Goal: Information Seeking & Learning: Learn about a topic

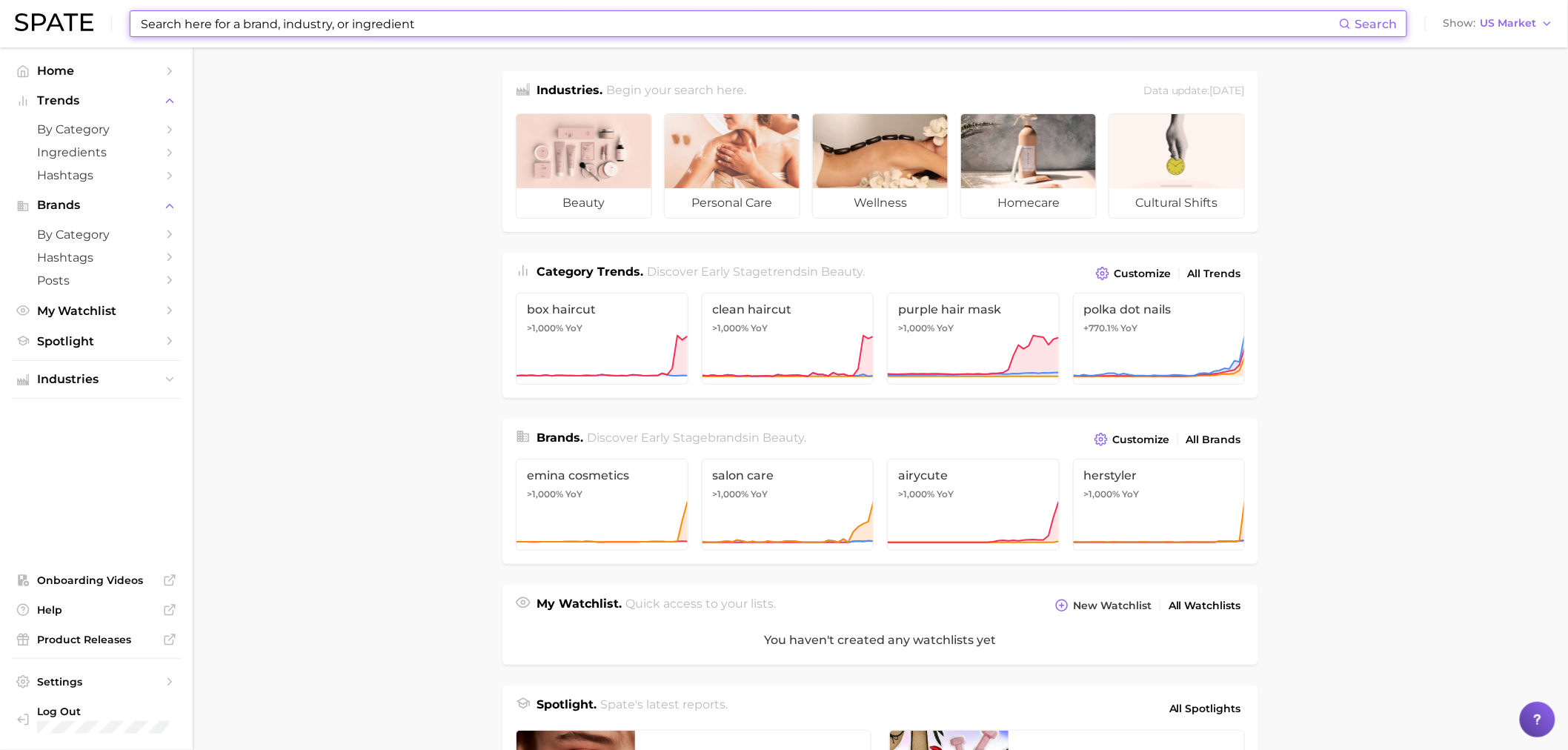
drag, startPoint x: 254, startPoint y: 21, endPoint x: 211, endPoint y: 33, distance: 44.6
click at [254, 22] on input at bounding box center [739, 23] width 1200 height 25
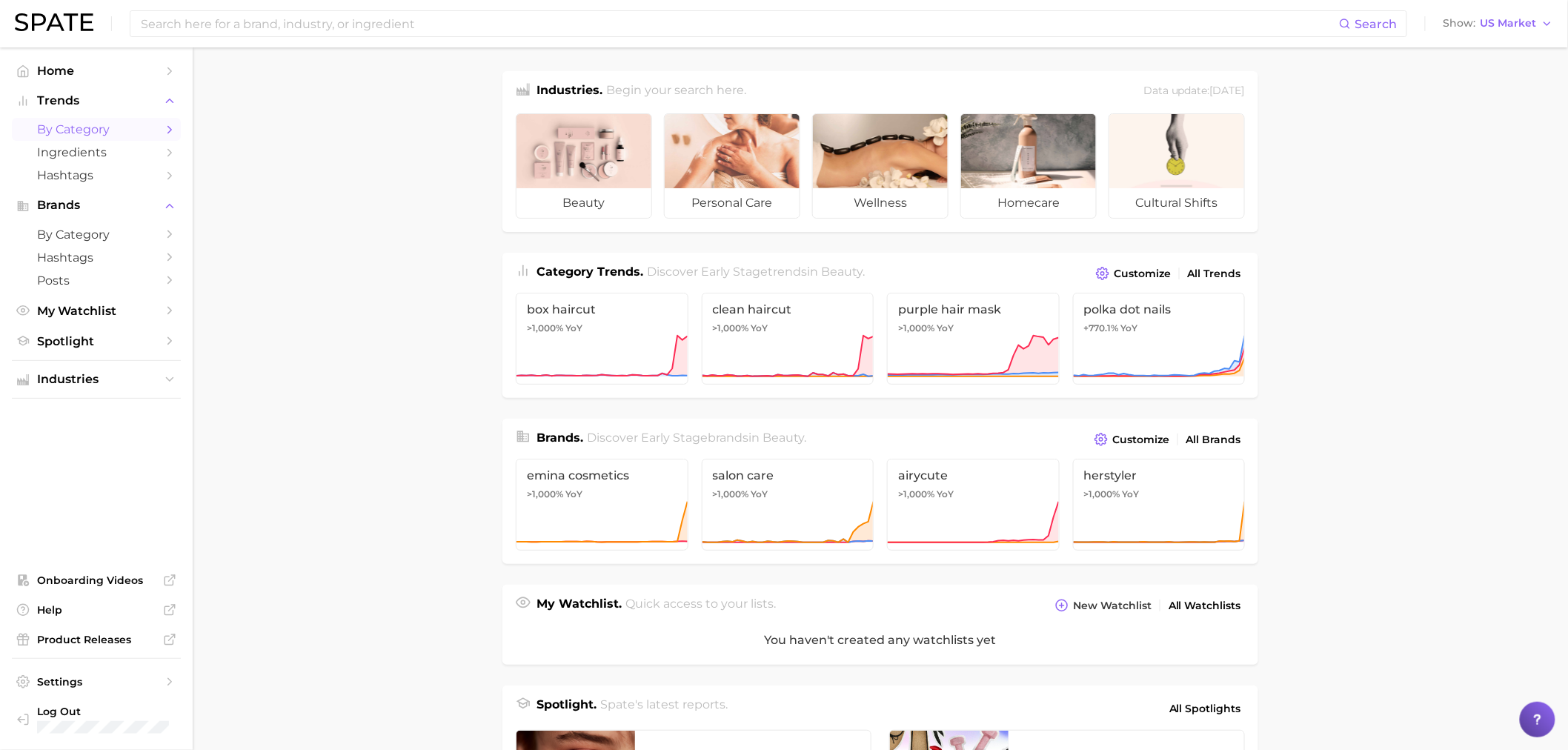
click at [111, 131] on span "by Category" at bounding box center [96, 129] width 119 height 14
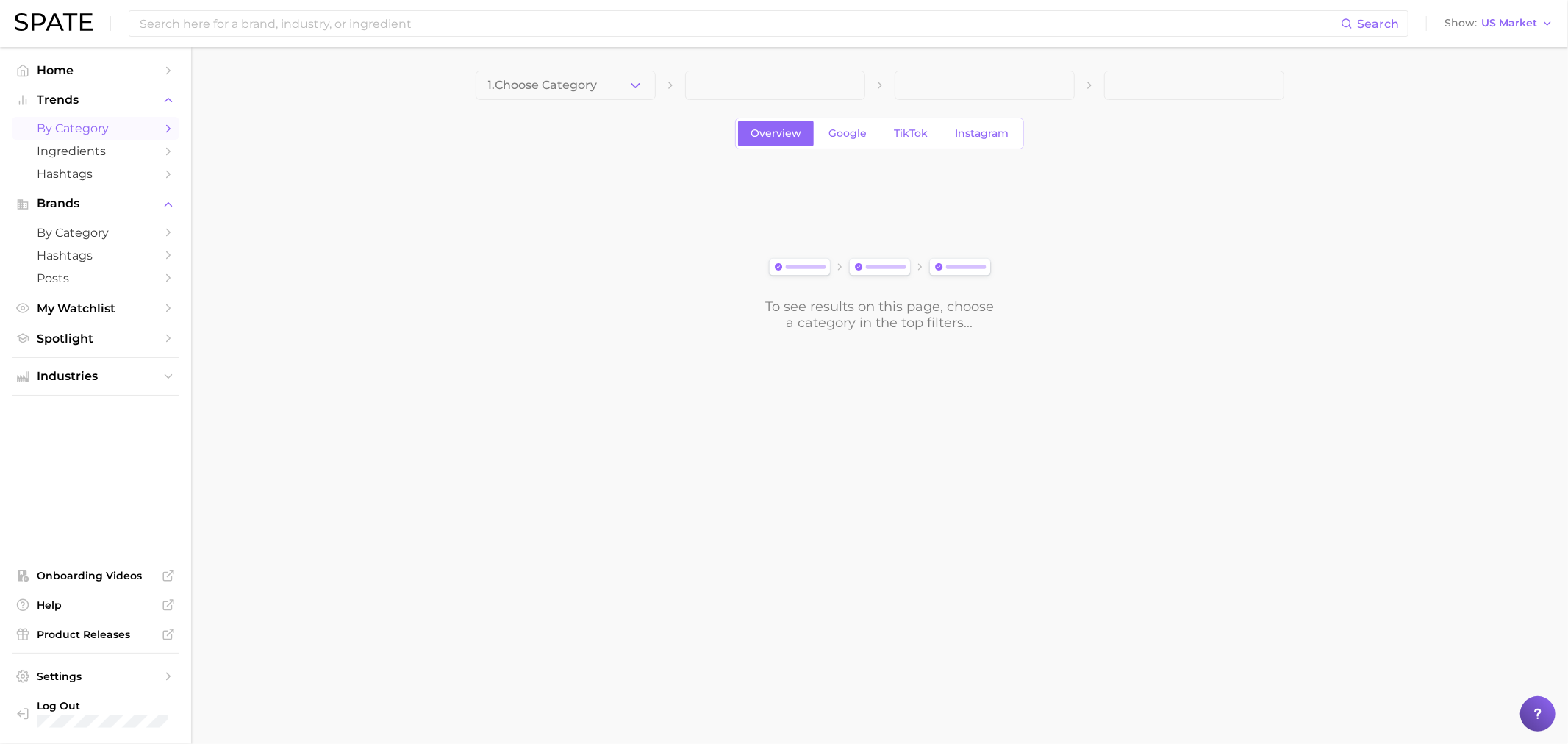
drag, startPoint x: 553, startPoint y: 112, endPoint x: 564, endPoint y: 94, distance: 21.1
click at [556, 110] on div "1. Choose Category Overview Google TikTok Instagram To see results on this page…" at bounding box center [880, 200] width 809 height 260
click at [568, 91] on span "1. Choose Category" at bounding box center [543, 85] width 110 height 13
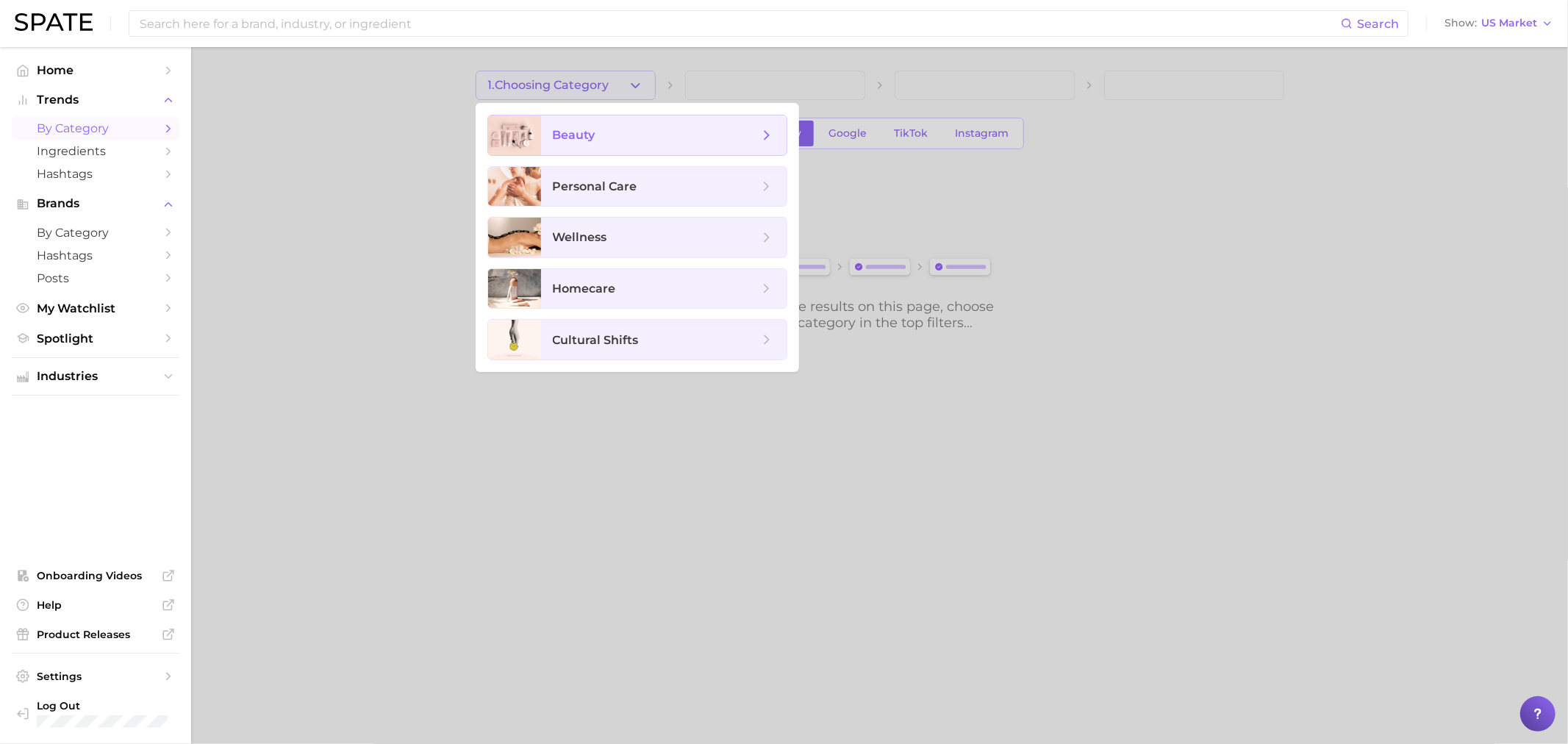
click at [588, 136] on span "beauty" at bounding box center [574, 134] width 43 height 14
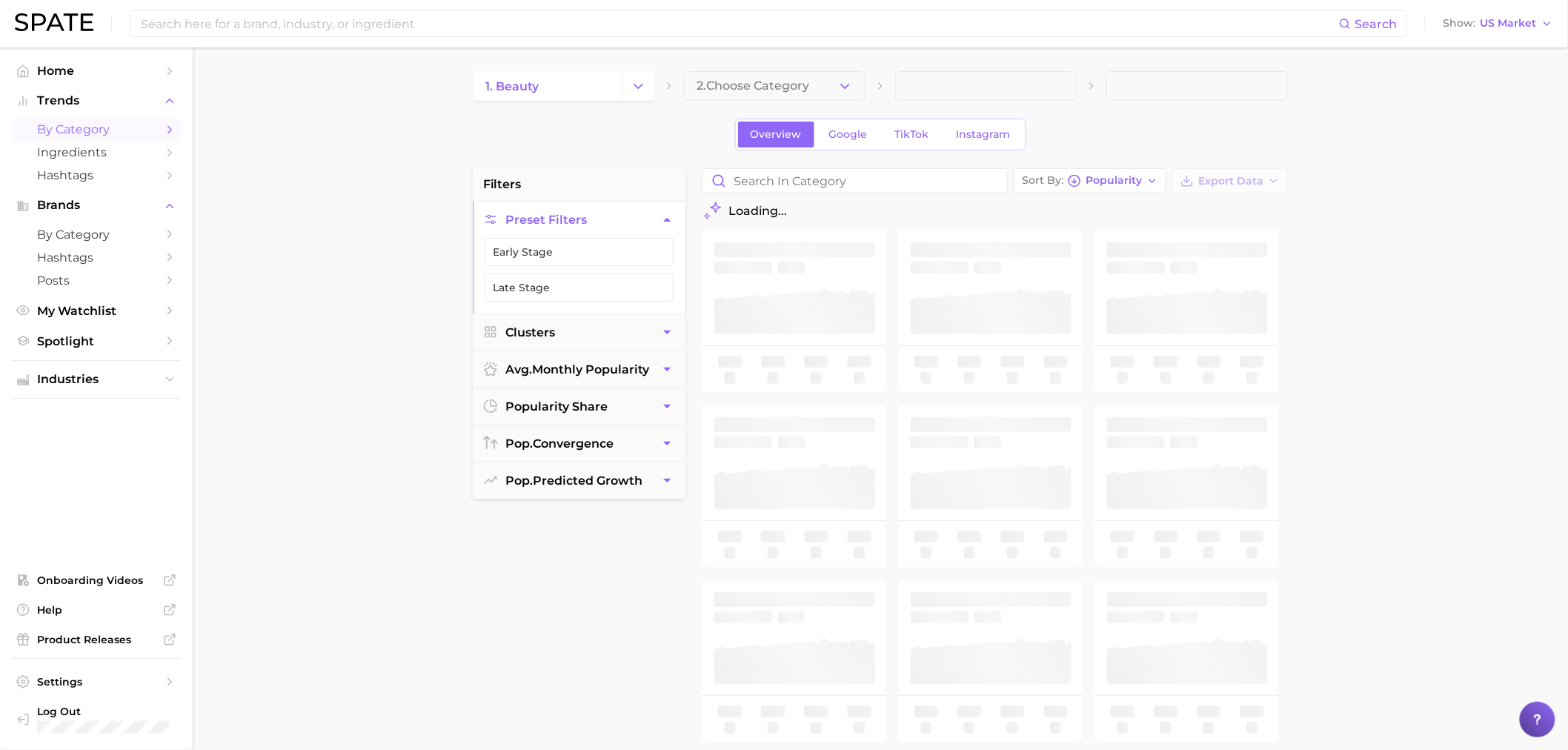
click at [788, 83] on span "2. Choose Category" at bounding box center [753, 86] width 112 height 13
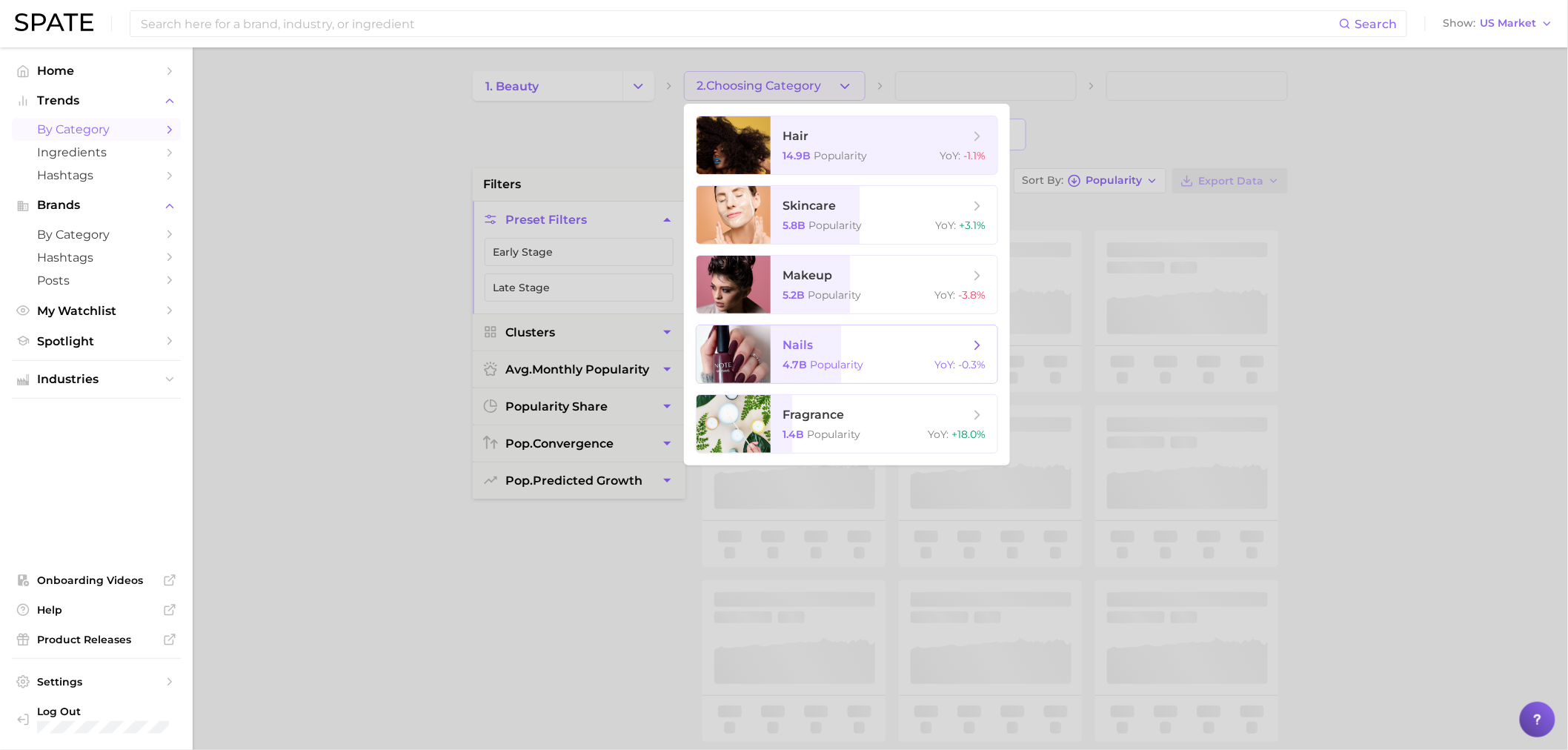
click at [873, 335] on span "nails 4.7b Popularity YoY : -0.3%" at bounding box center [883, 354] width 226 height 58
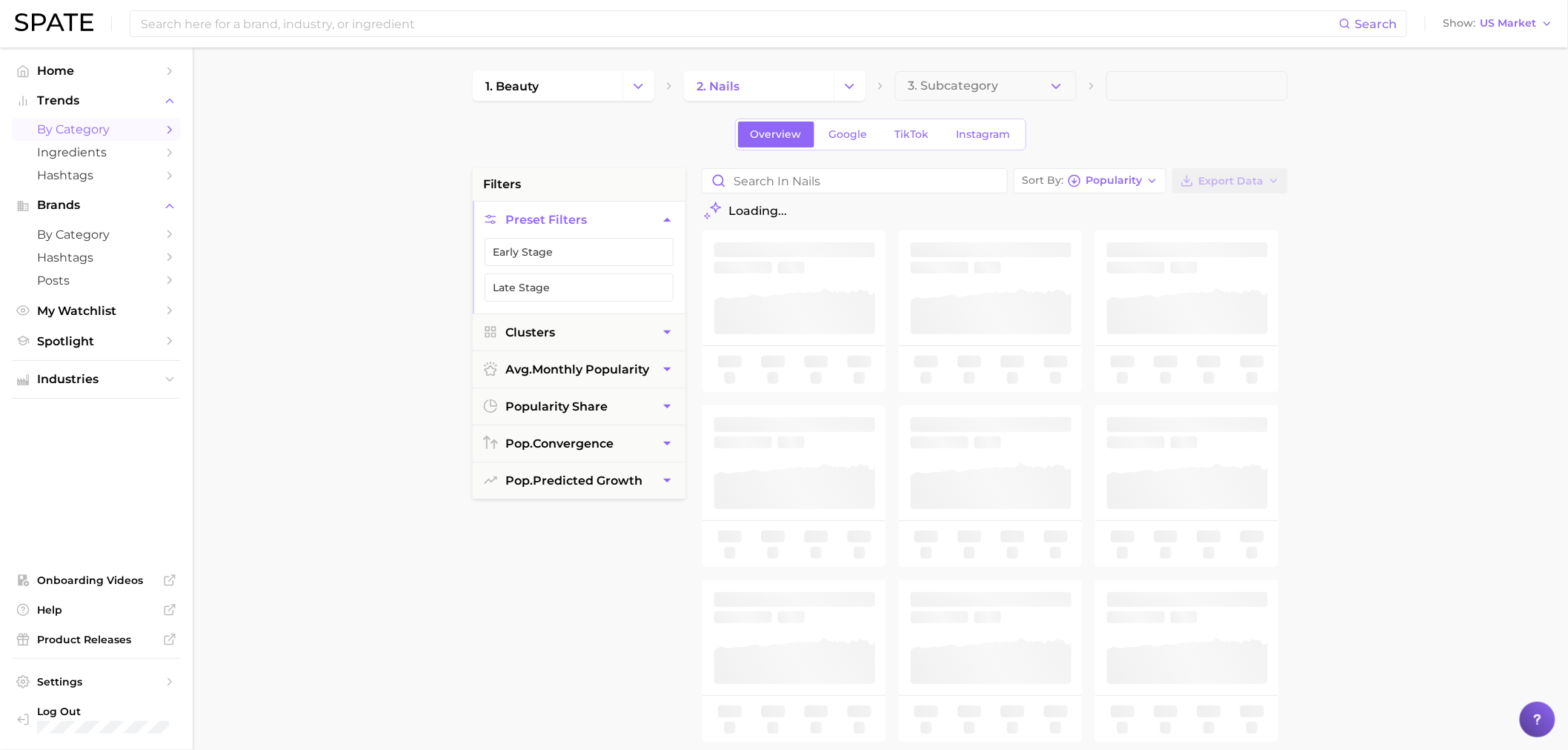
click at [930, 115] on div "1. beauty 2. nails 3. Subcategory Overview Google TikTok Instagram filters Pres…" at bounding box center [881, 583] width 815 height 1026
click at [940, 83] on span "3. Subcategory" at bounding box center [952, 86] width 90 height 13
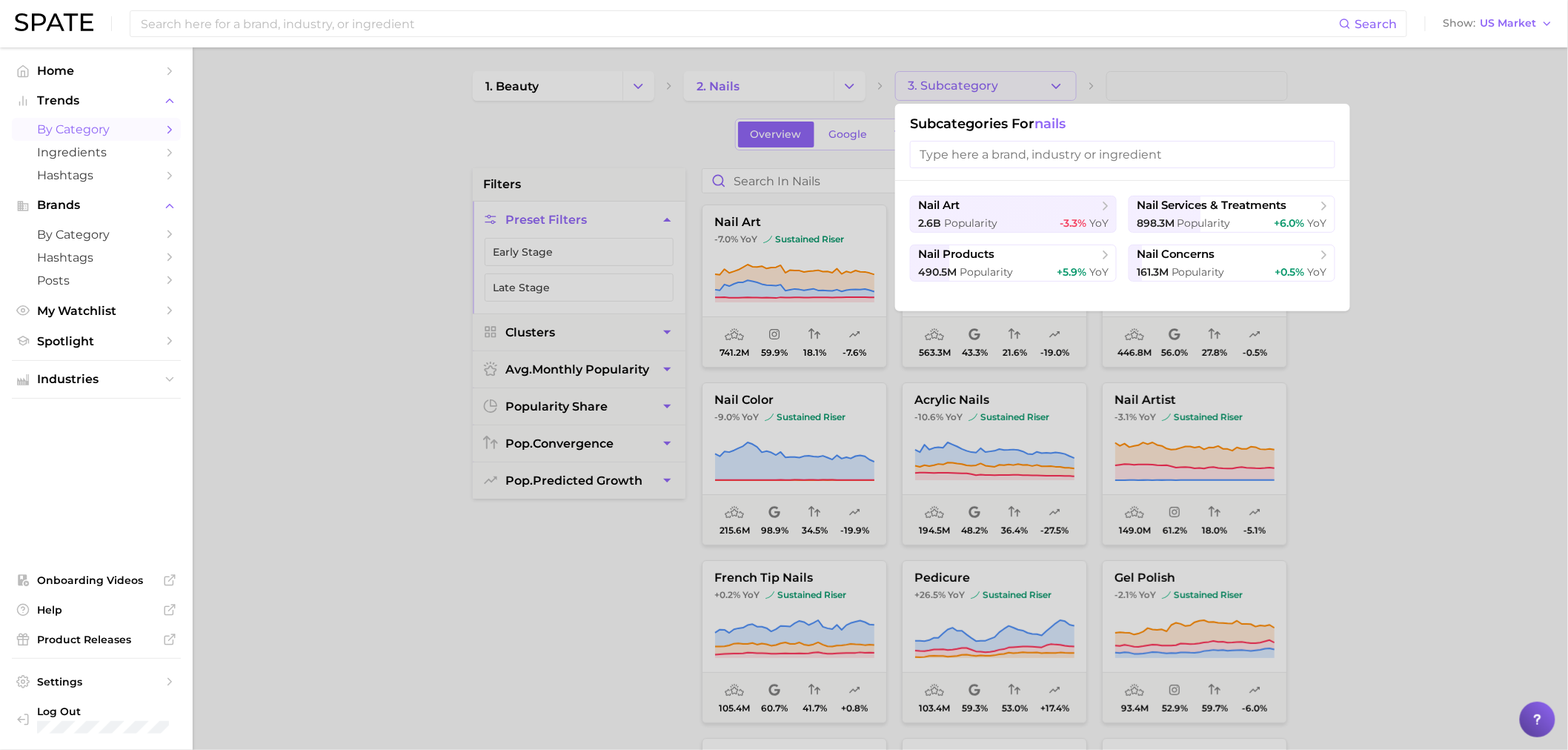
click at [443, 183] on div at bounding box center [784, 375] width 1568 height 750
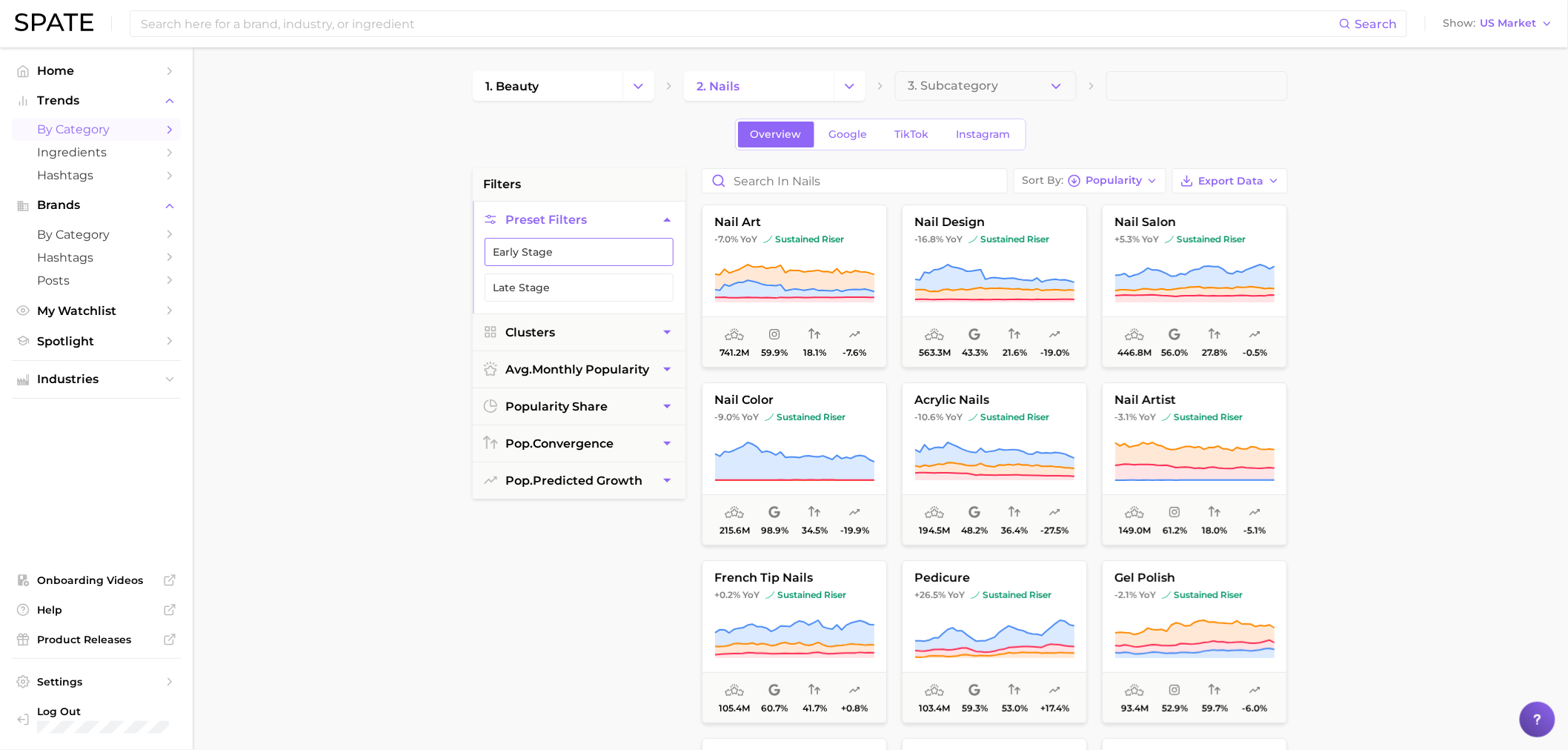
click at [507, 246] on button "Early Stage" at bounding box center [579, 251] width 189 height 29
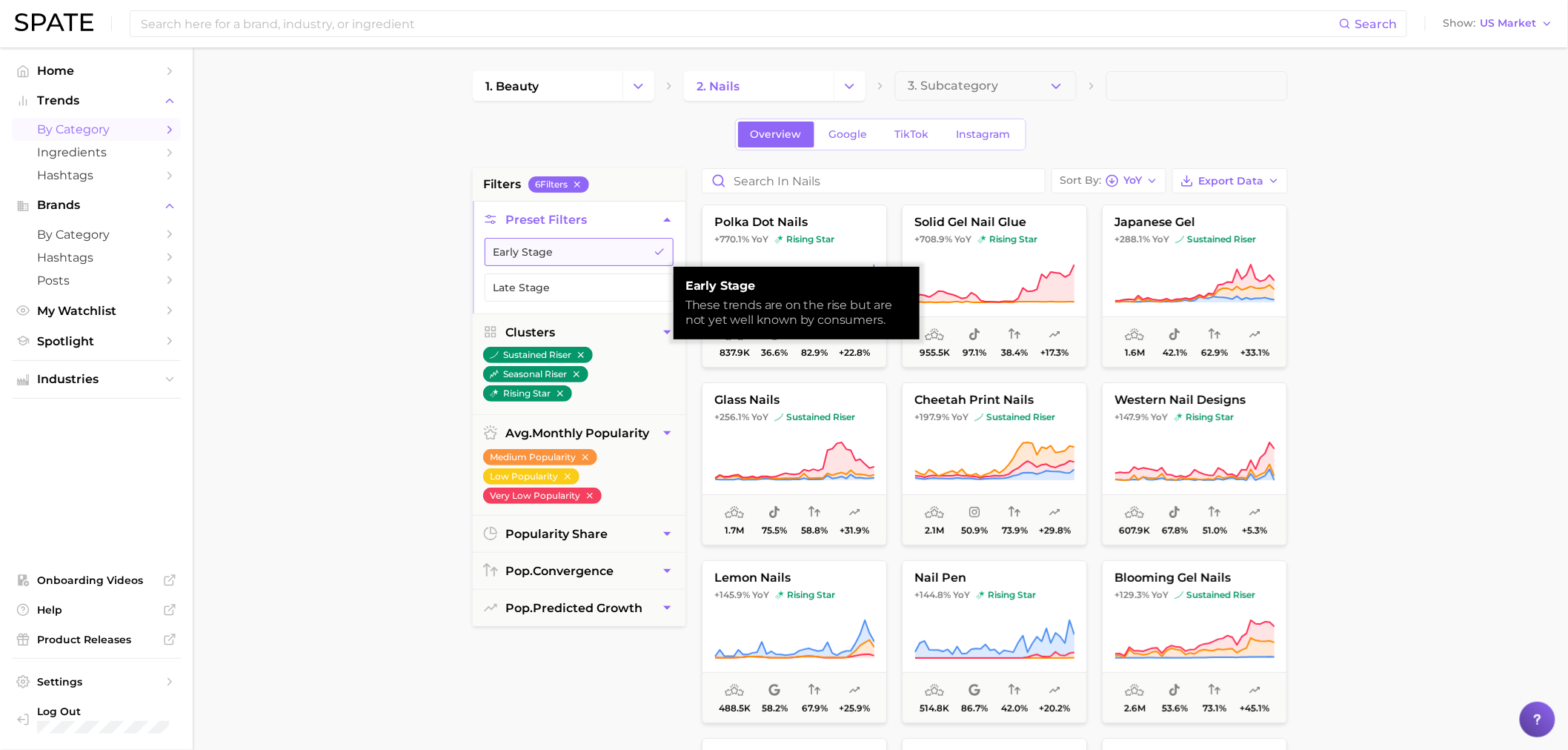
click at [506, 248] on button "Early Stage" at bounding box center [579, 251] width 189 height 29
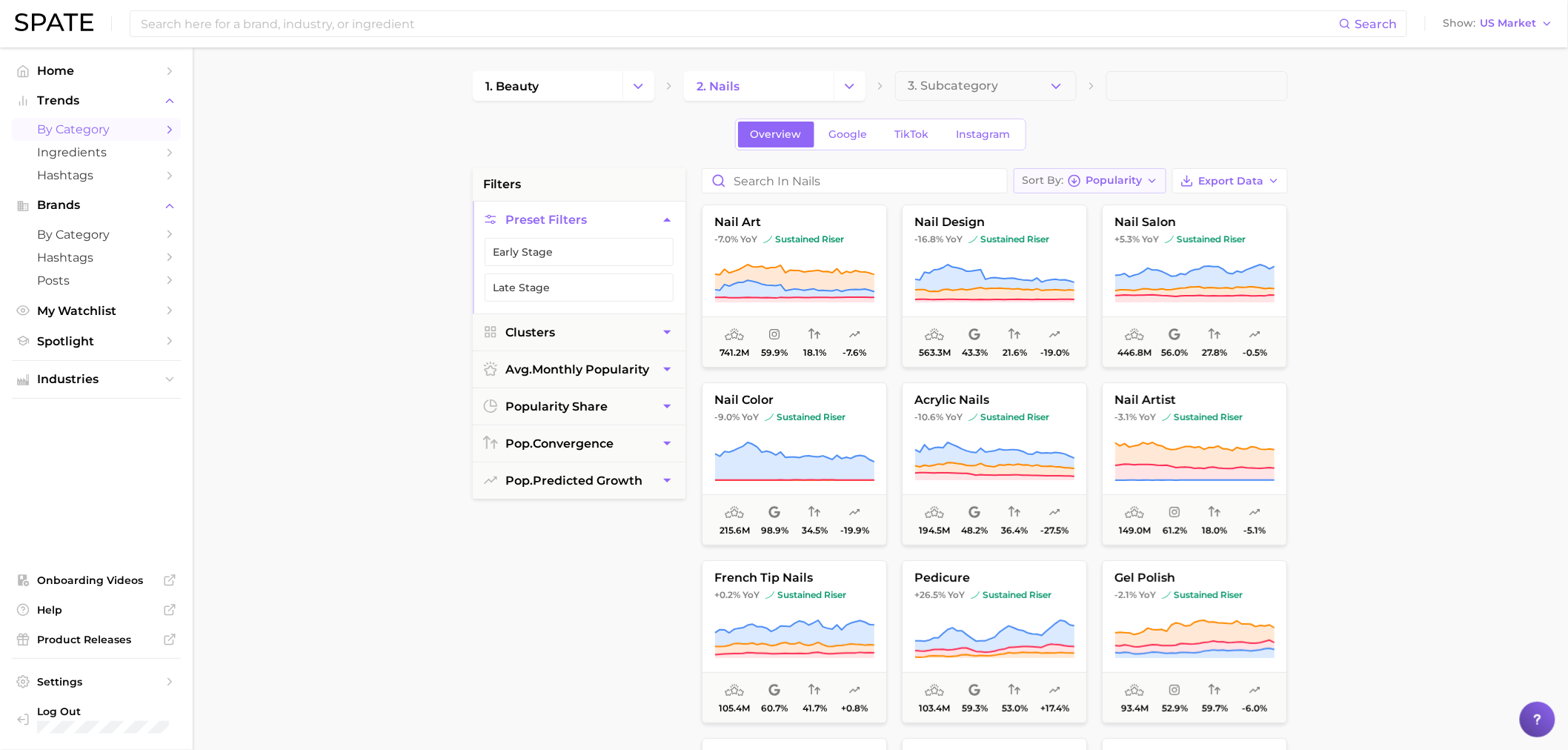
click at [1072, 184] on circle "button" at bounding box center [1075, 180] width 11 height 11
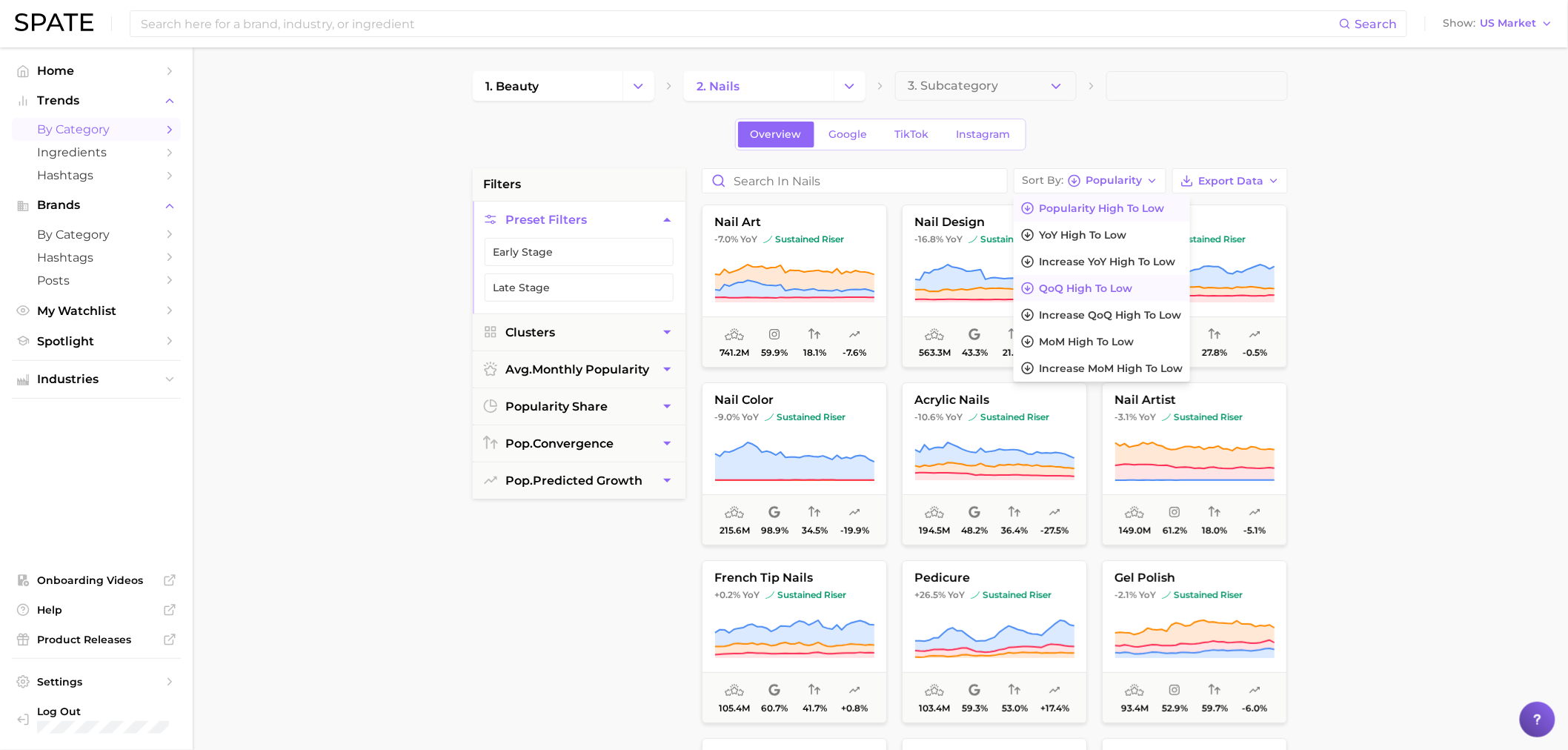
click at [1090, 283] on span "QoQ high to low" at bounding box center [1085, 289] width 93 height 13
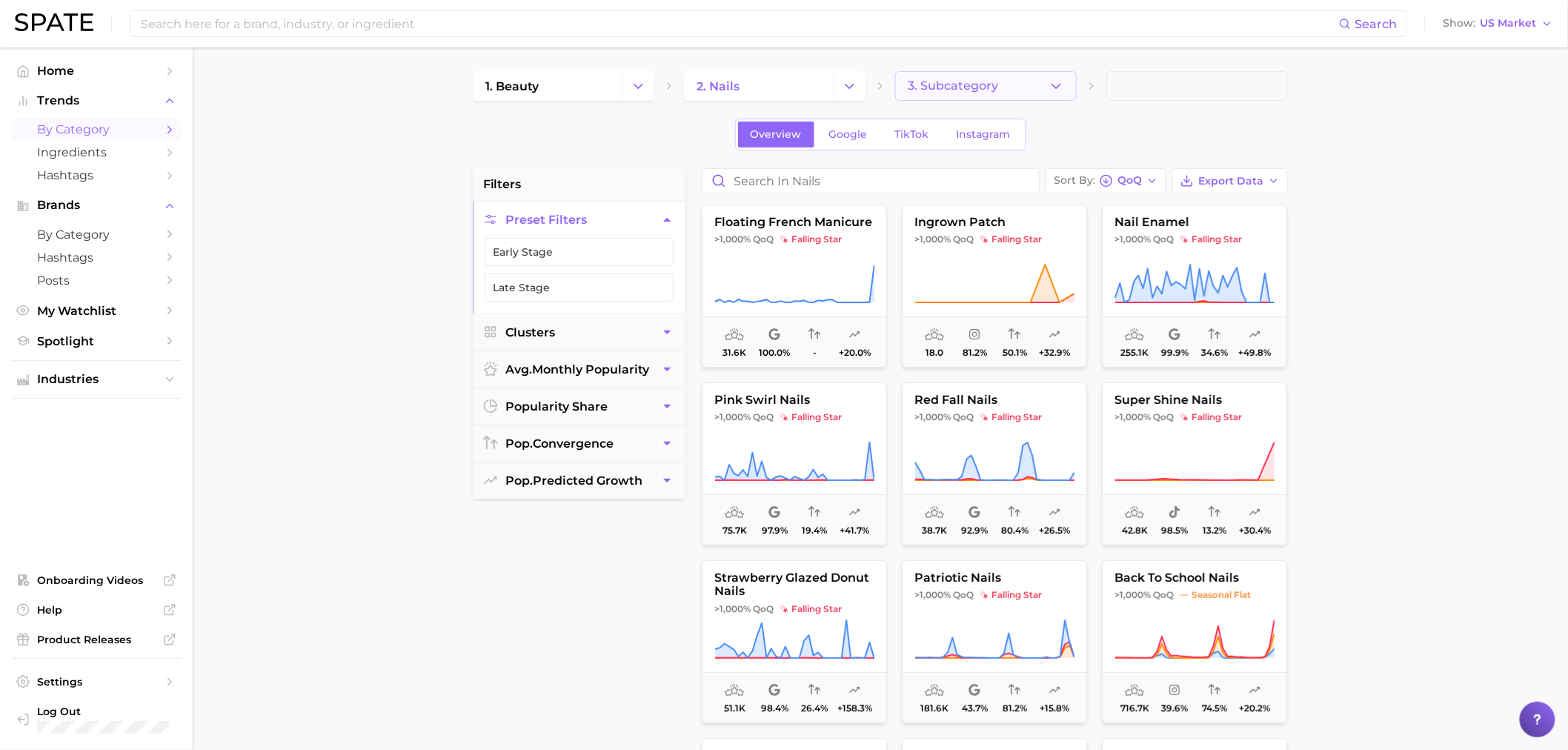
click at [982, 92] on button "3. Subcategory" at bounding box center [986, 86] width 181 height 29
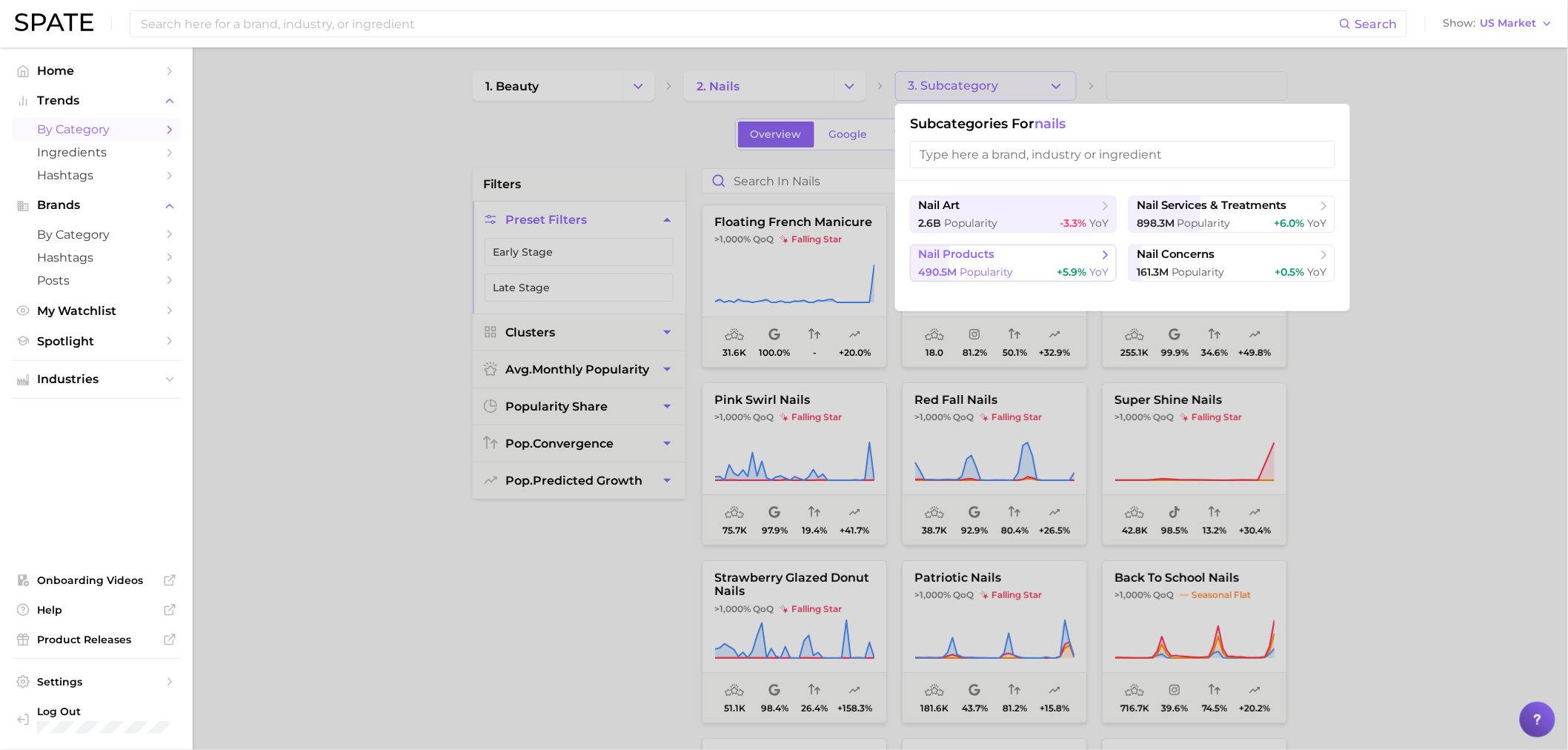
click at [1060, 263] on button "nail products 490.5m Popularity +5.9% YoY" at bounding box center [1013, 263] width 207 height 37
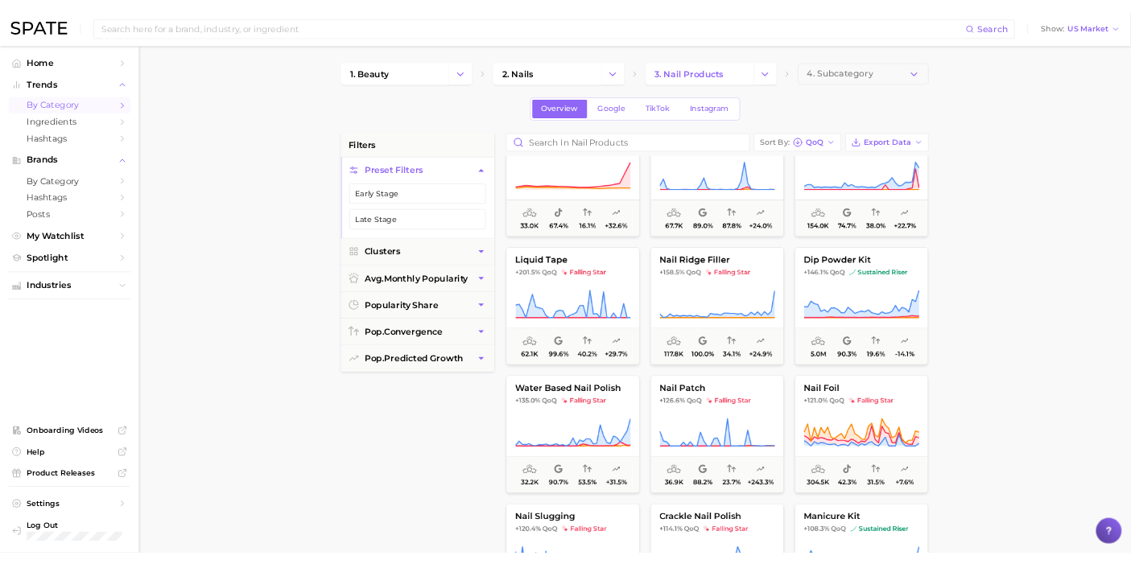
scroll to position [536, 0]
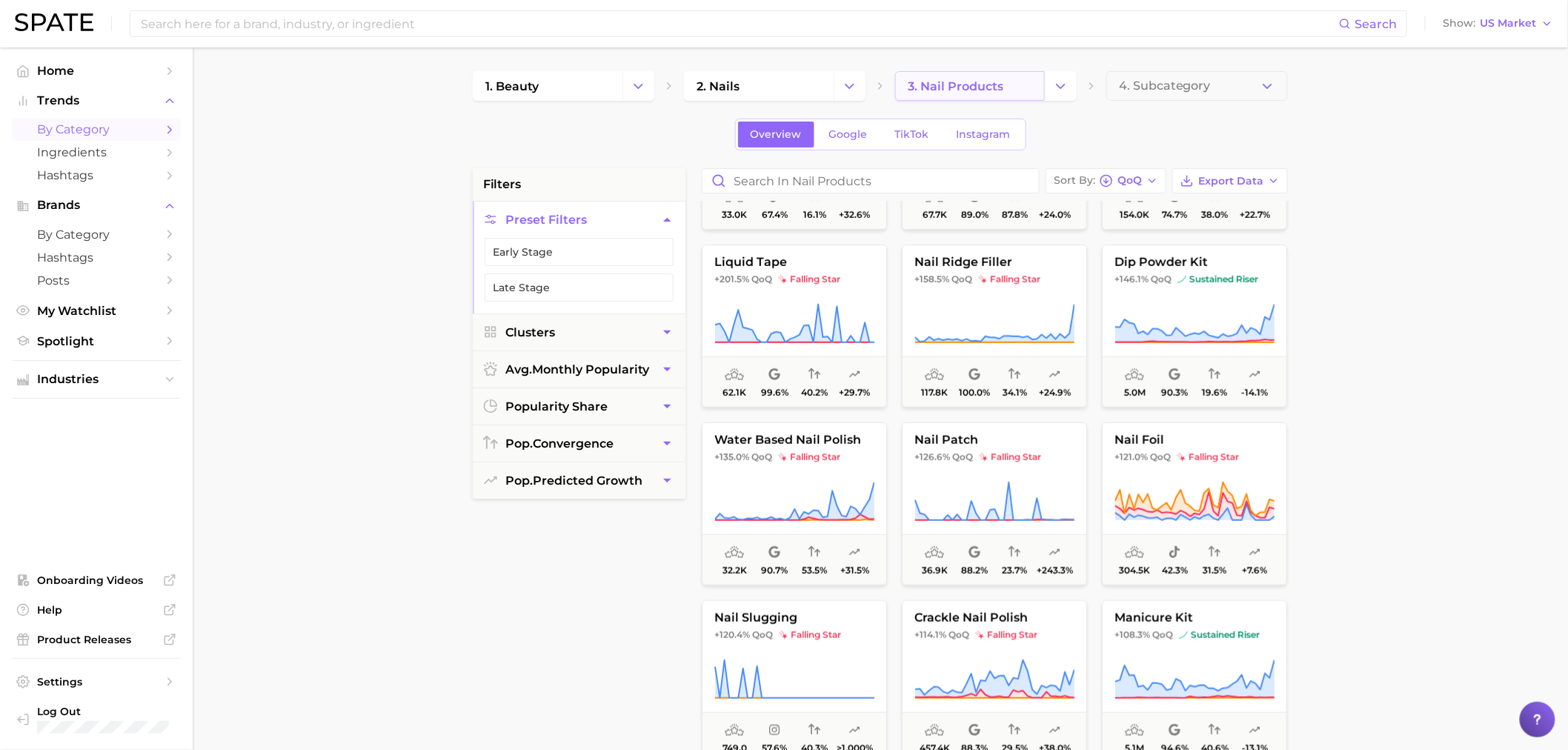
click at [986, 86] on span "3. nail products" at bounding box center [955, 86] width 96 height 14
click at [778, 71] on link "2. nails" at bounding box center [758, 86] width 150 height 29
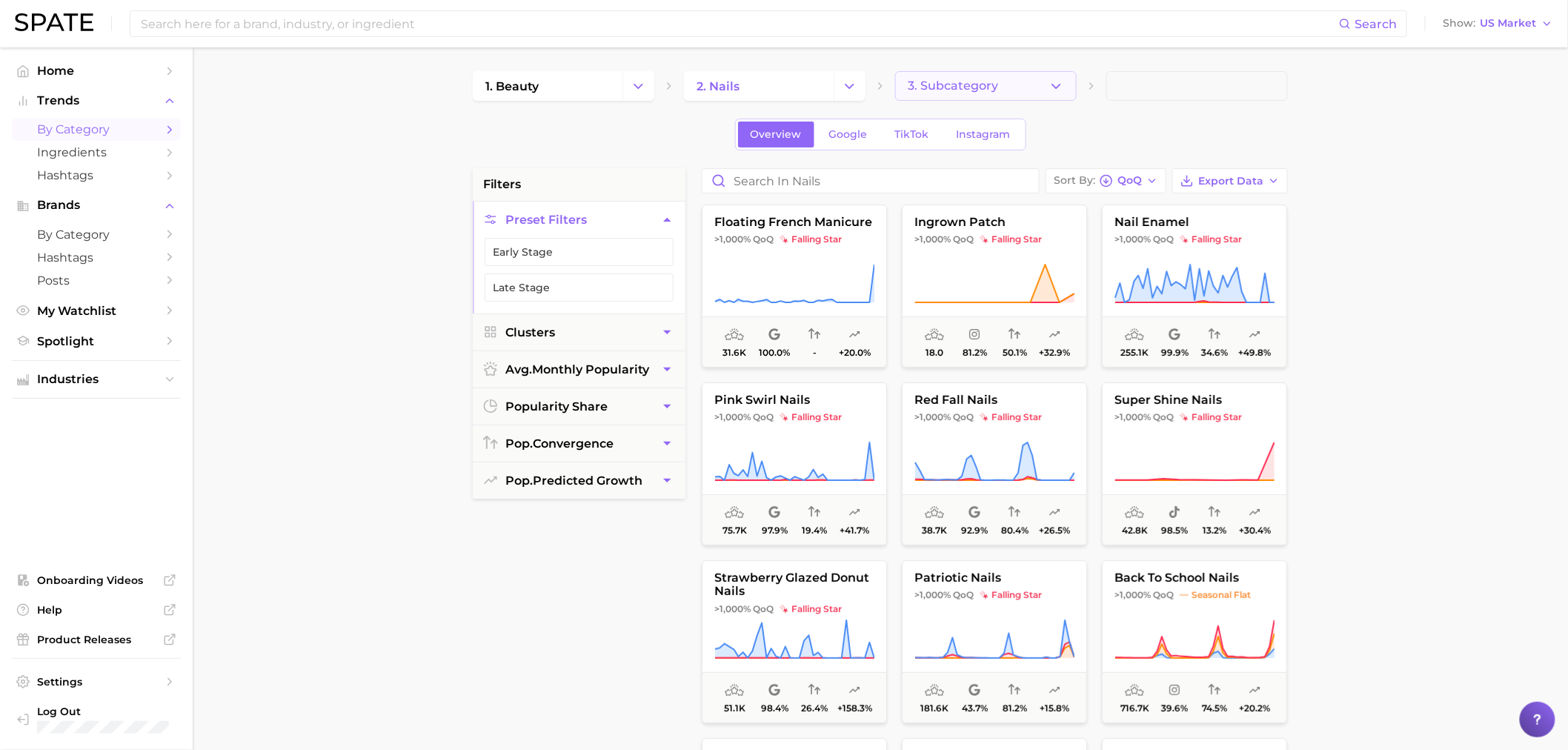
click at [1012, 97] on button "3. Subcategory" at bounding box center [986, 86] width 181 height 29
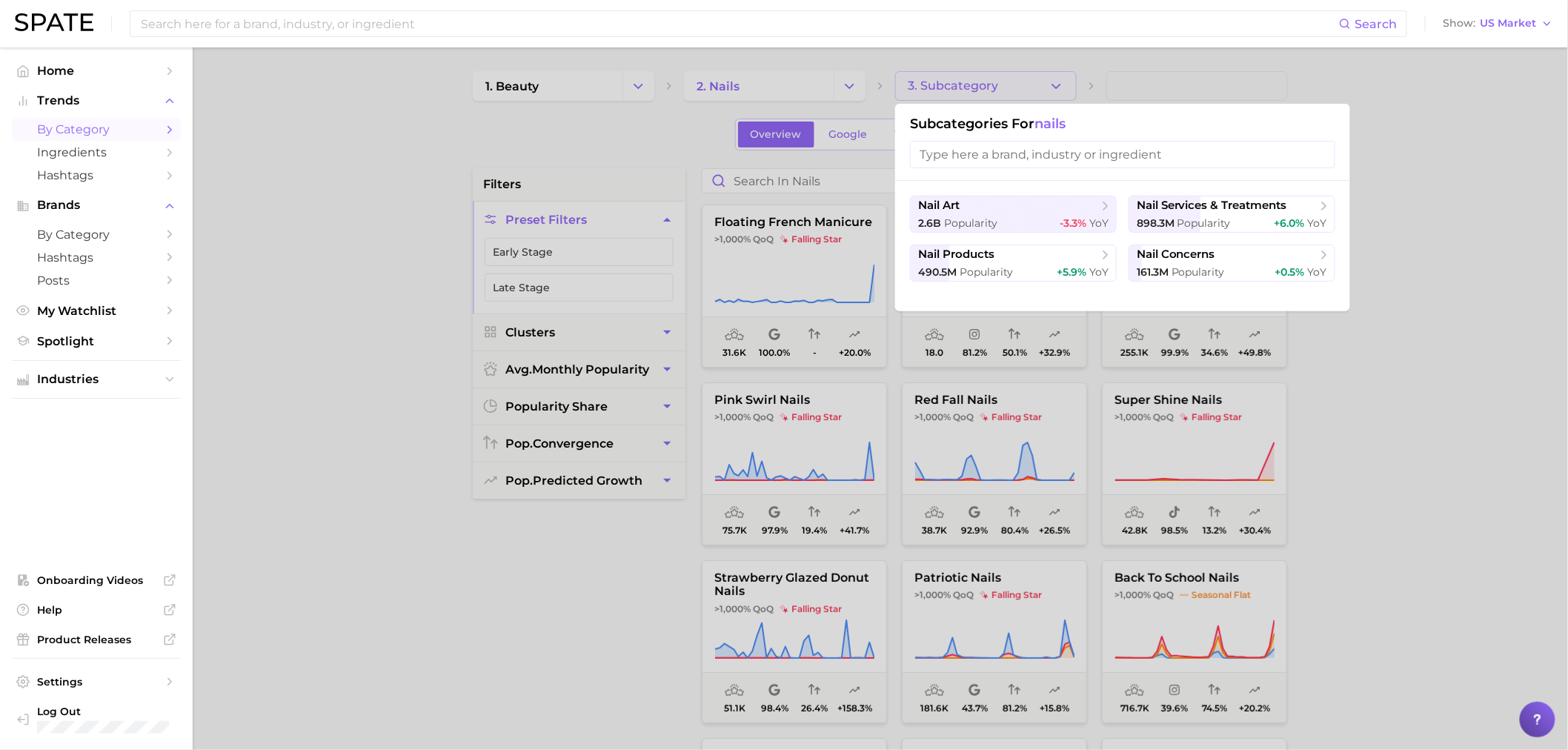
click at [603, 154] on div at bounding box center [784, 375] width 1568 height 750
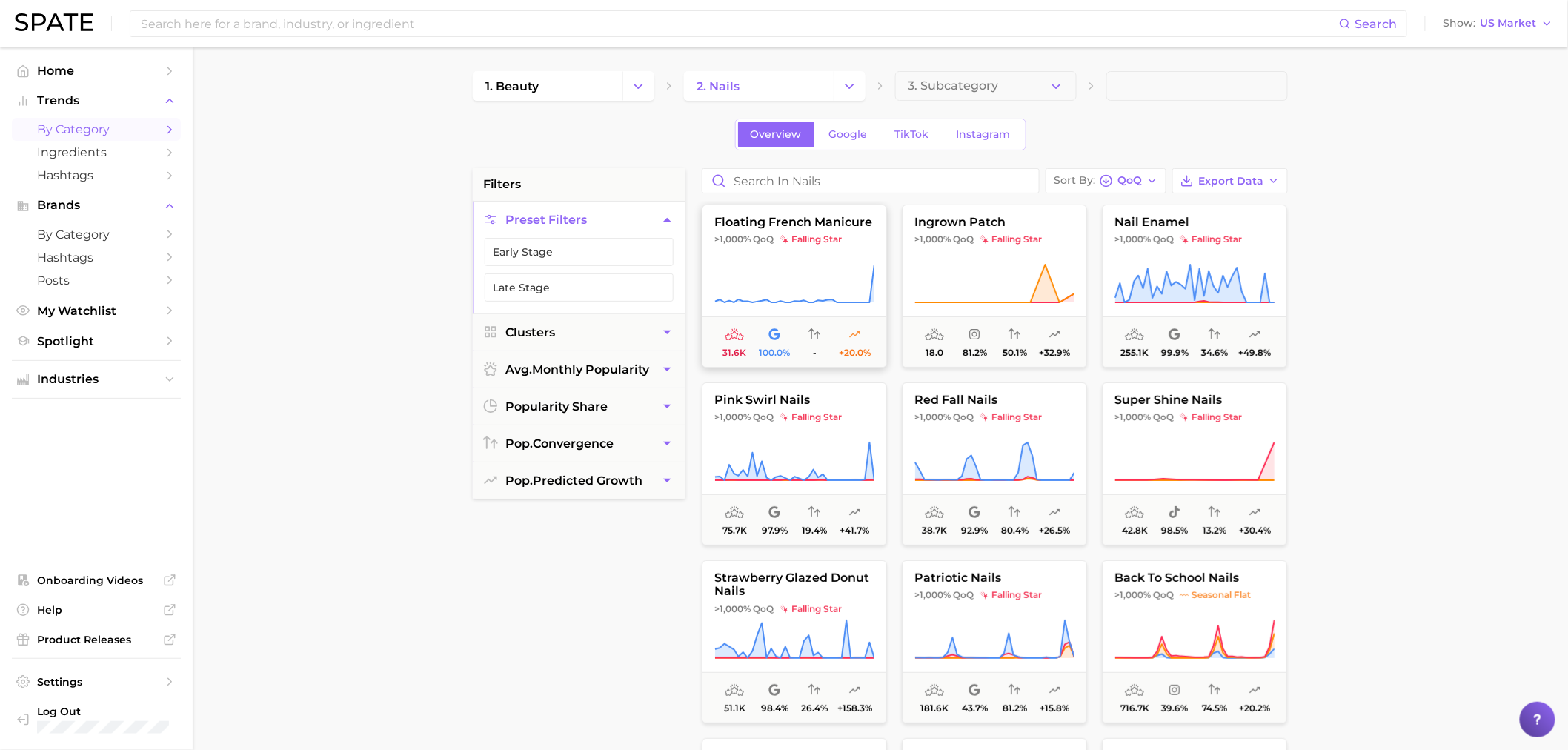
click at [843, 285] on icon at bounding box center [794, 283] width 160 height 41
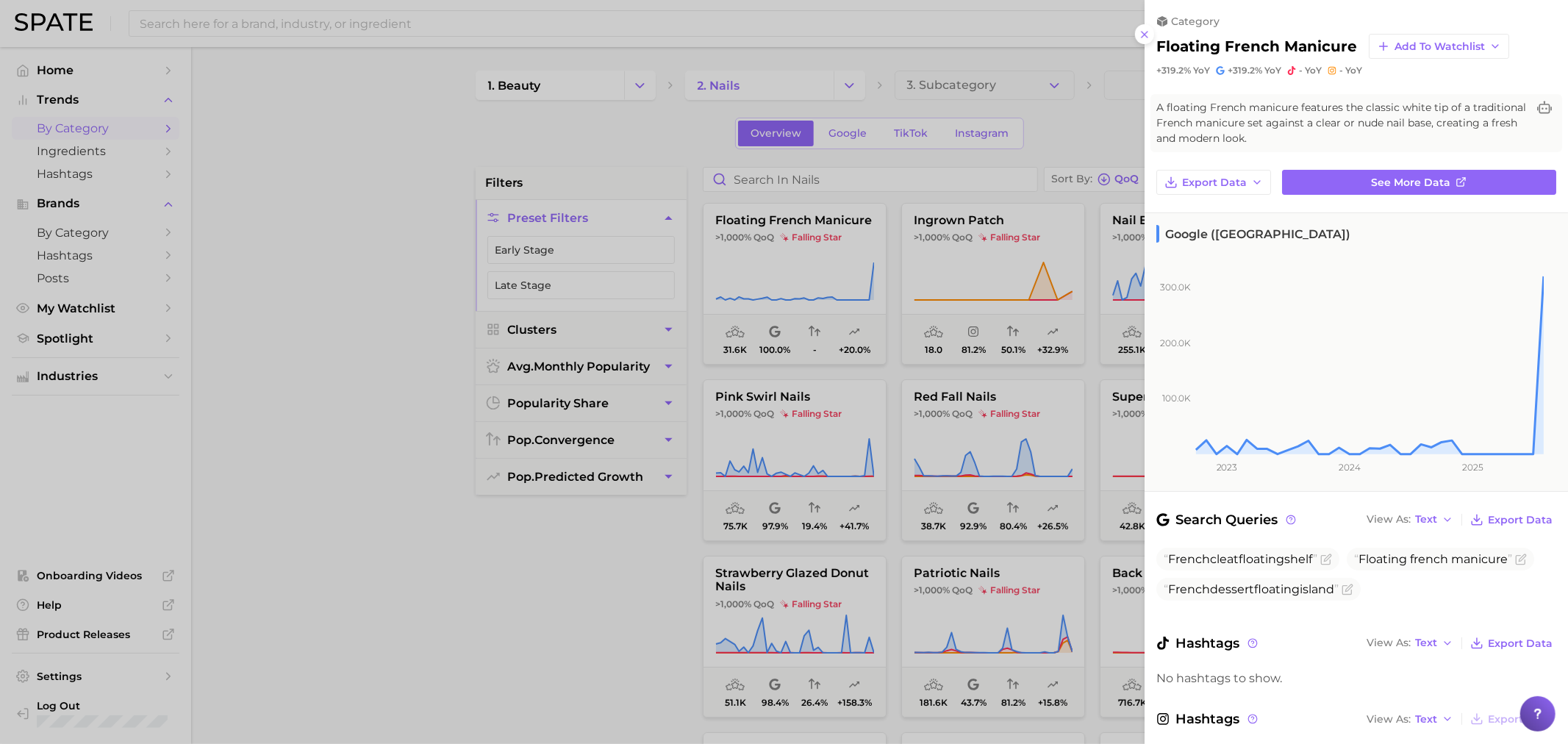
click at [451, 334] on div at bounding box center [784, 372] width 1568 height 744
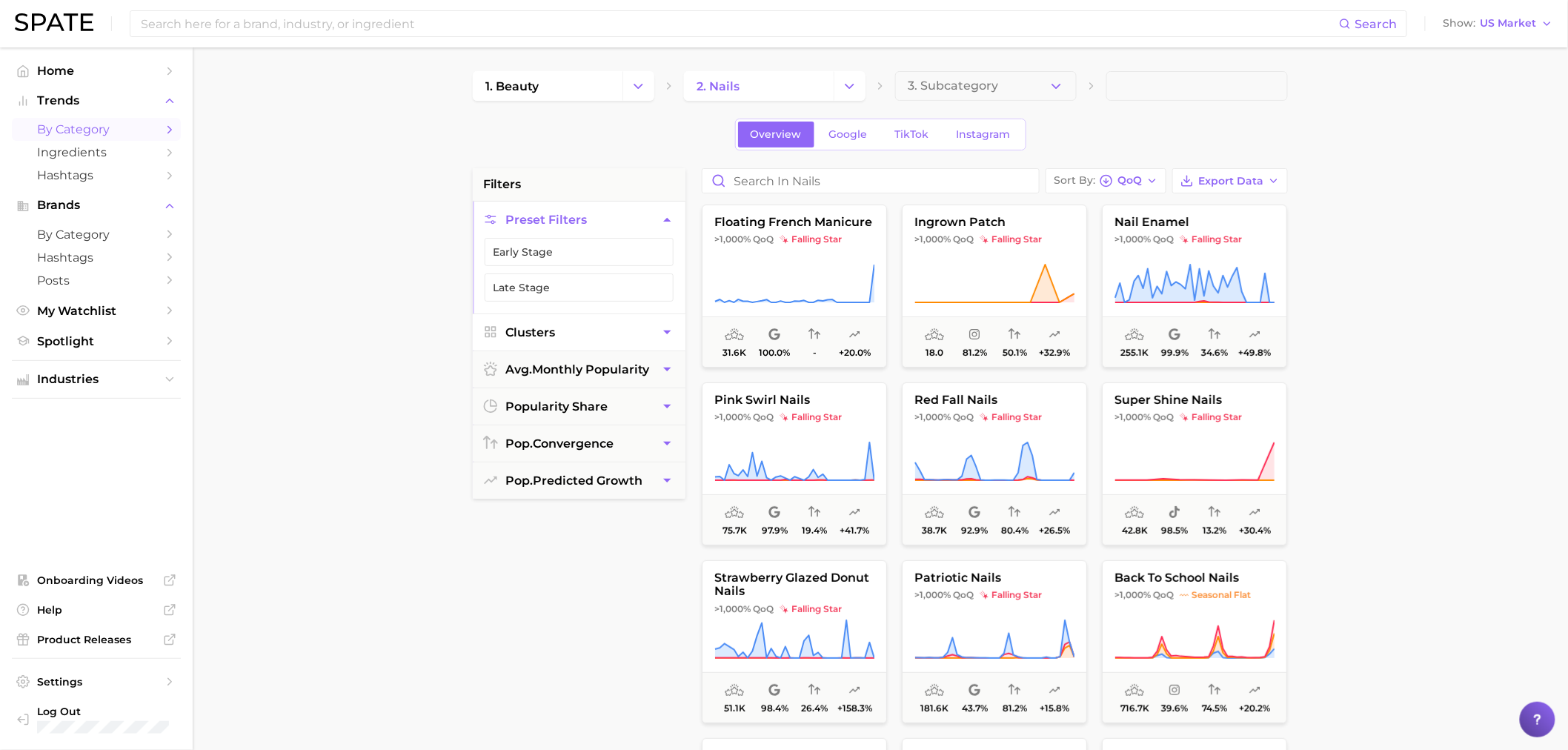
click at [551, 333] on span "Clusters" at bounding box center [530, 332] width 50 height 14
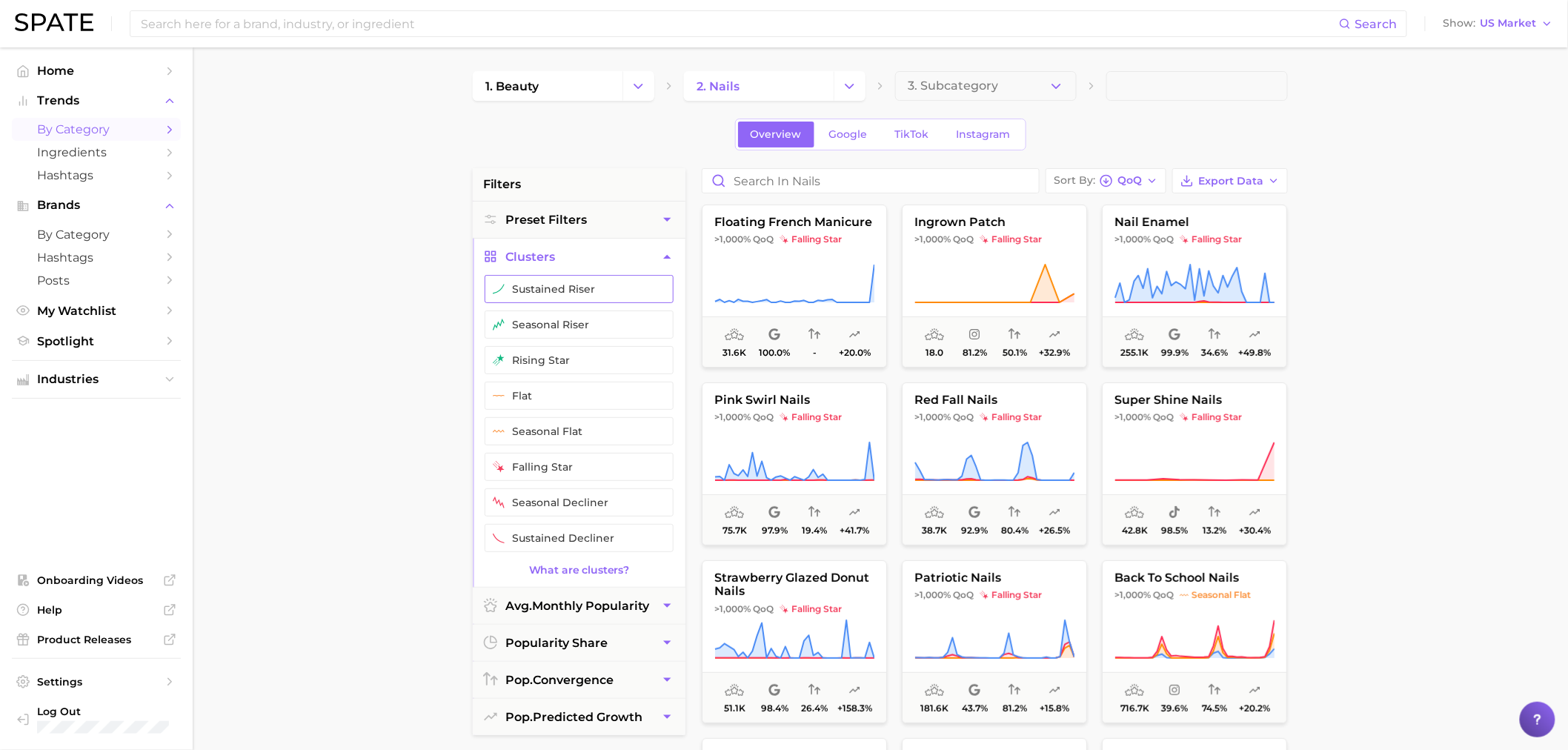
click at [561, 296] on button "sustained riser" at bounding box center [579, 289] width 189 height 29
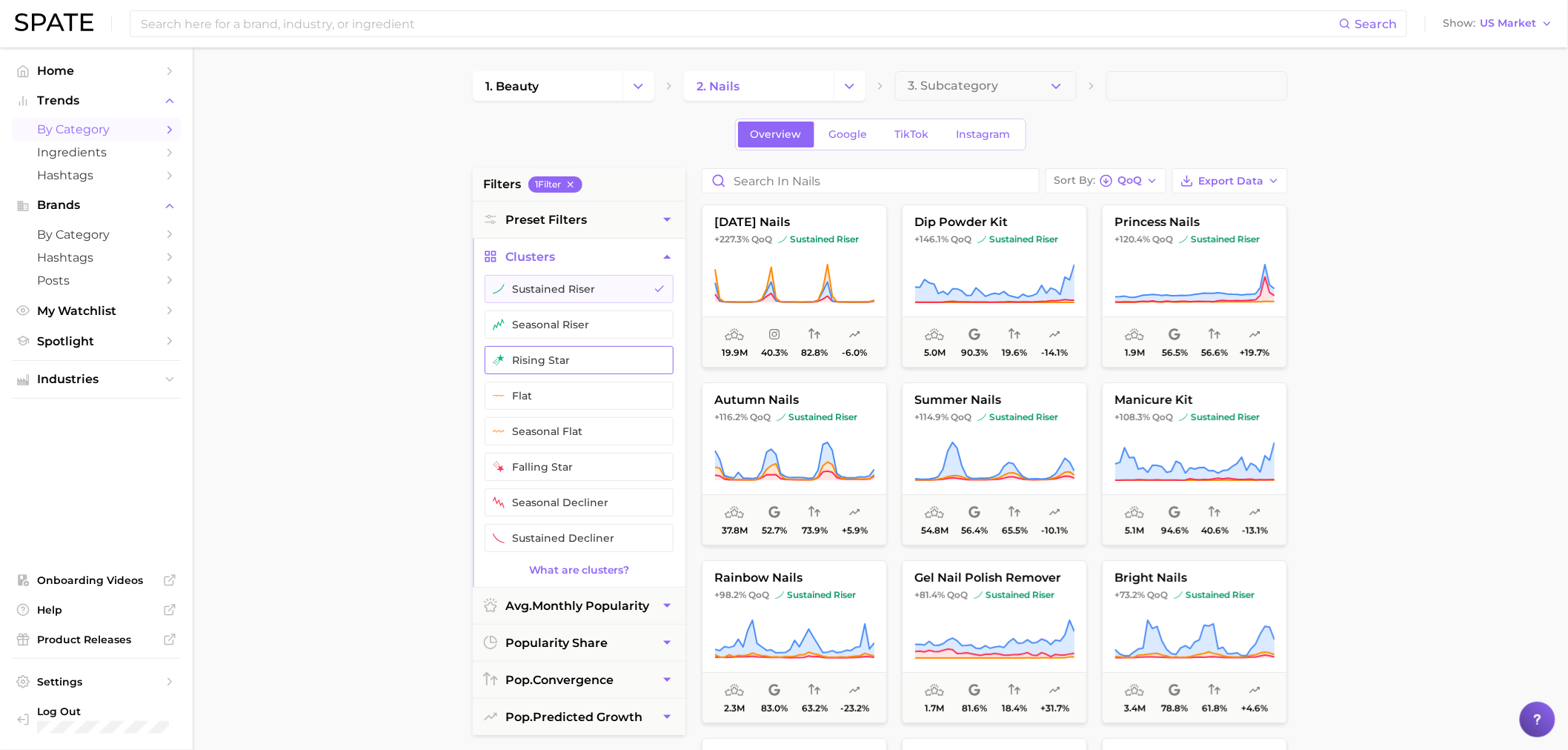
click at [571, 365] on button "rising star" at bounding box center [579, 360] width 189 height 29
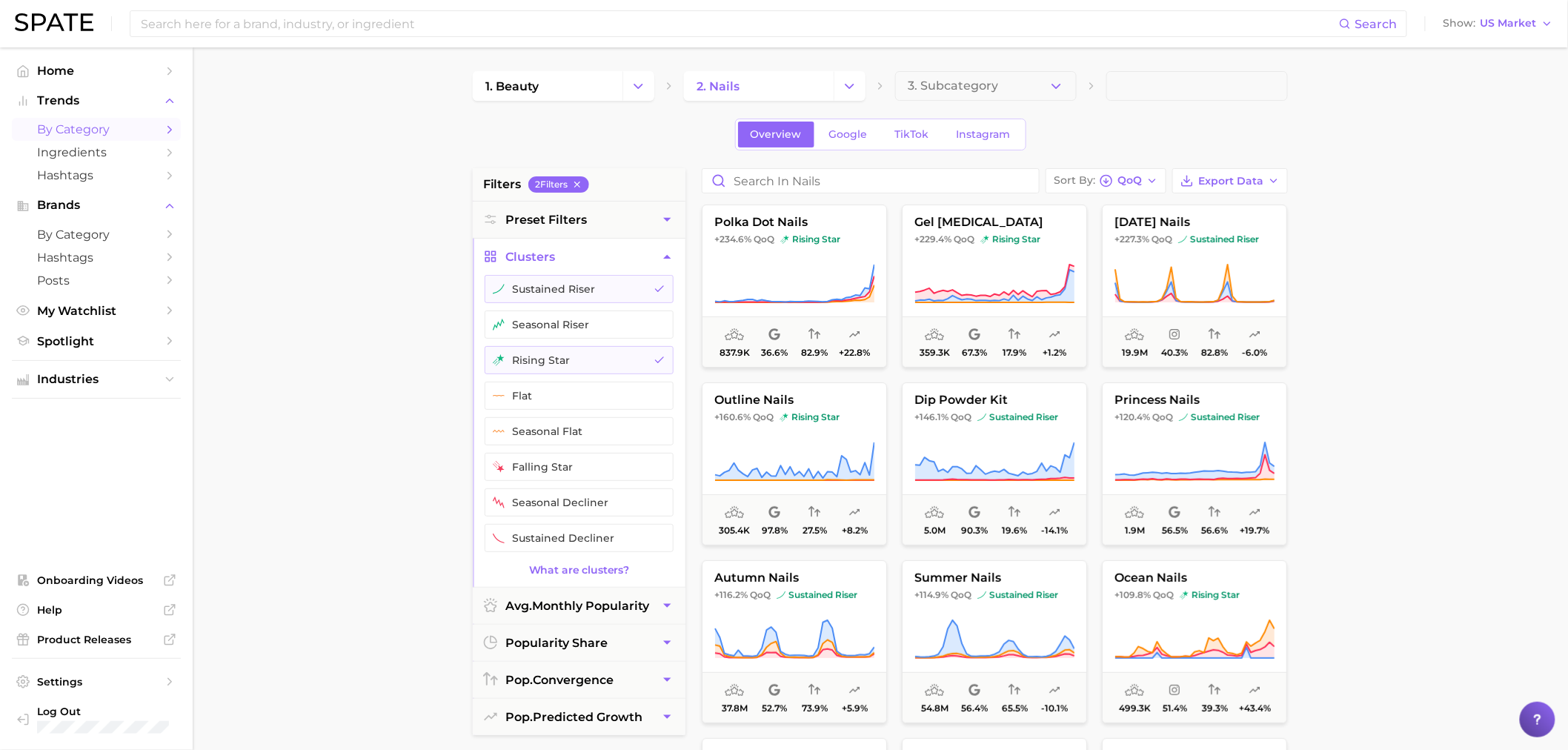
click at [1330, 261] on main "1. beauty 2. nails 3. Subcategory Overview Google TikTok Instagram filters 2 Fi…" at bounding box center [880, 610] width 1376 height 1125
